Goal: Navigation & Orientation: Find specific page/section

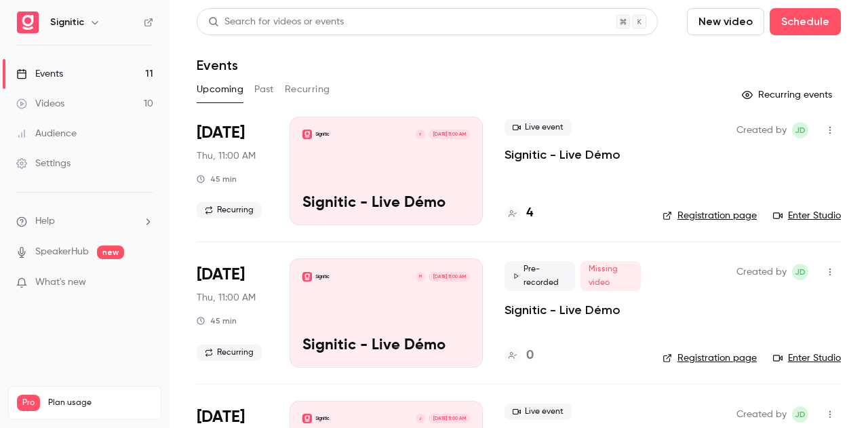
click at [396, 157] on div "Signitic Y [DATE] 11:00 AM Signitic - Live Démo" at bounding box center [386, 171] width 193 height 109
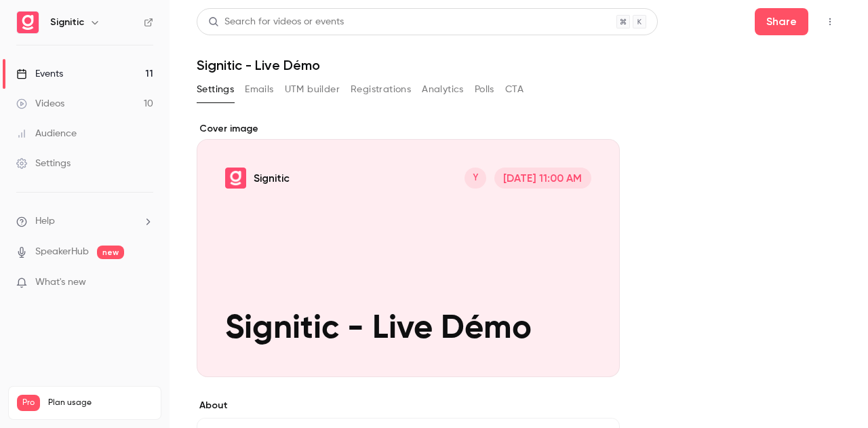
click at [265, 92] on button "Emails" at bounding box center [259, 90] width 28 height 22
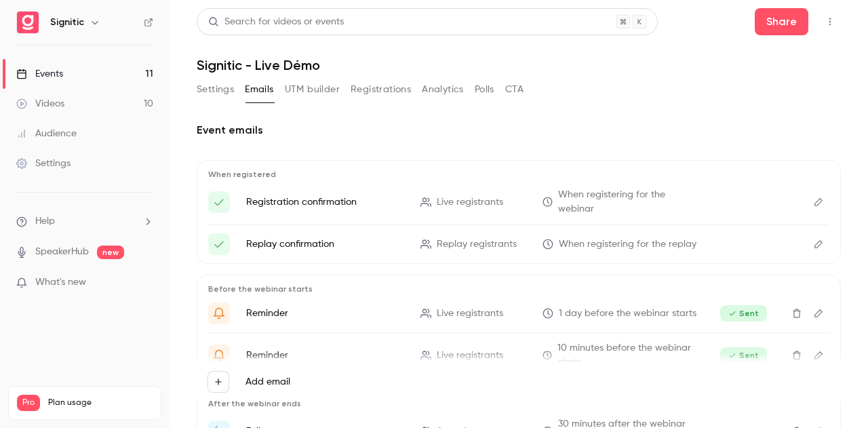
click at [323, 93] on button "UTM builder" at bounding box center [312, 90] width 55 height 22
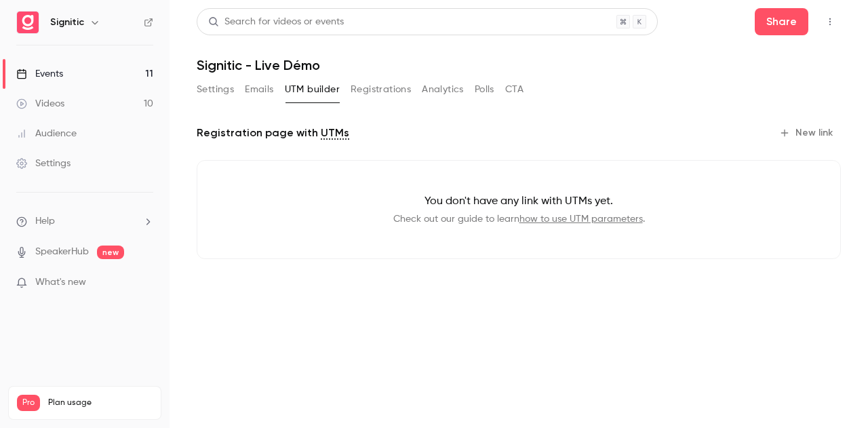
click at [222, 66] on h1 "Signitic - Live Démo" at bounding box center [519, 65] width 644 height 16
click at [95, 78] on link "Events 11" at bounding box center [85, 74] width 170 height 30
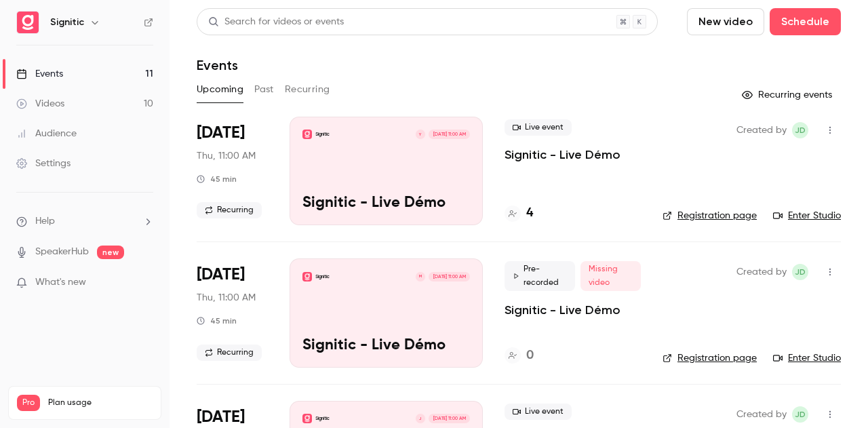
click at [790, 216] on link "Enter Studio" at bounding box center [807, 216] width 68 height 14
